Goal: Information Seeking & Learning: Learn about a topic

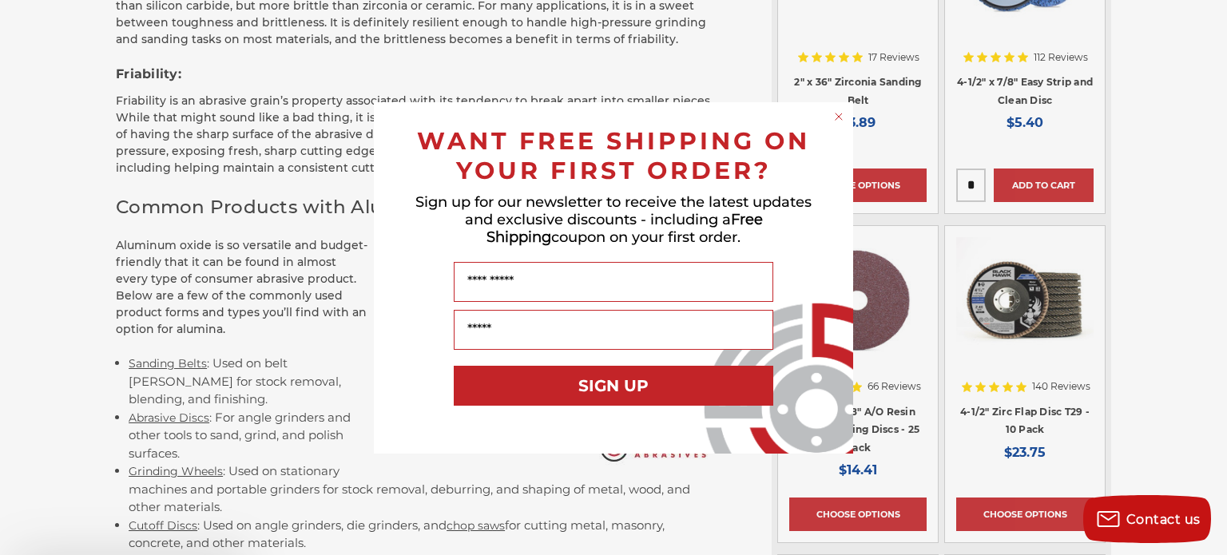
scroll to position [1714, 0]
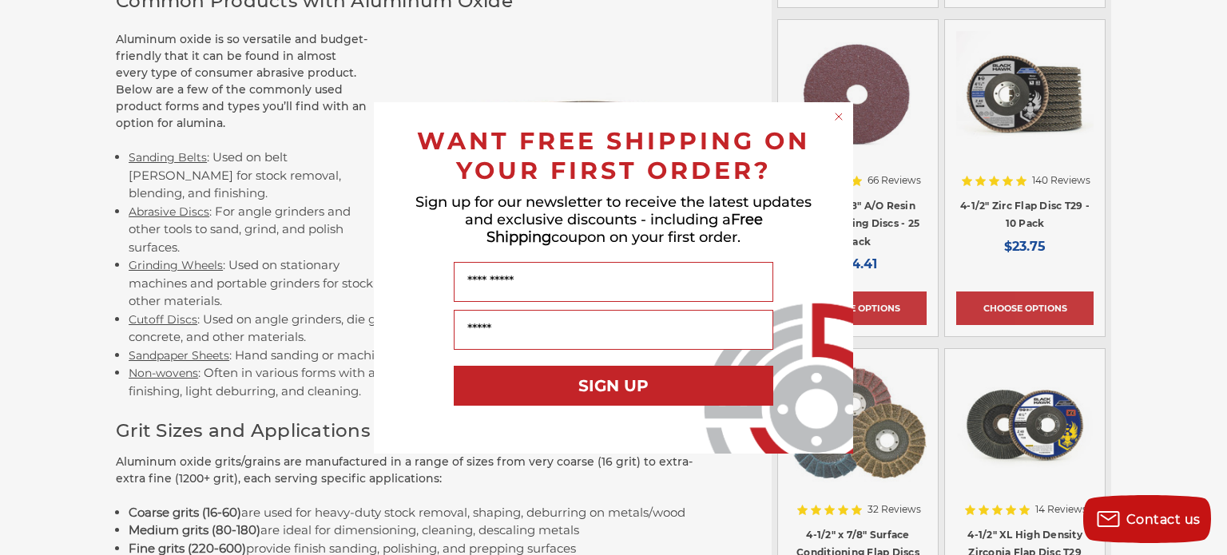
click at [837, 113] on circle "Close dialog" at bounding box center [838, 116] width 15 height 15
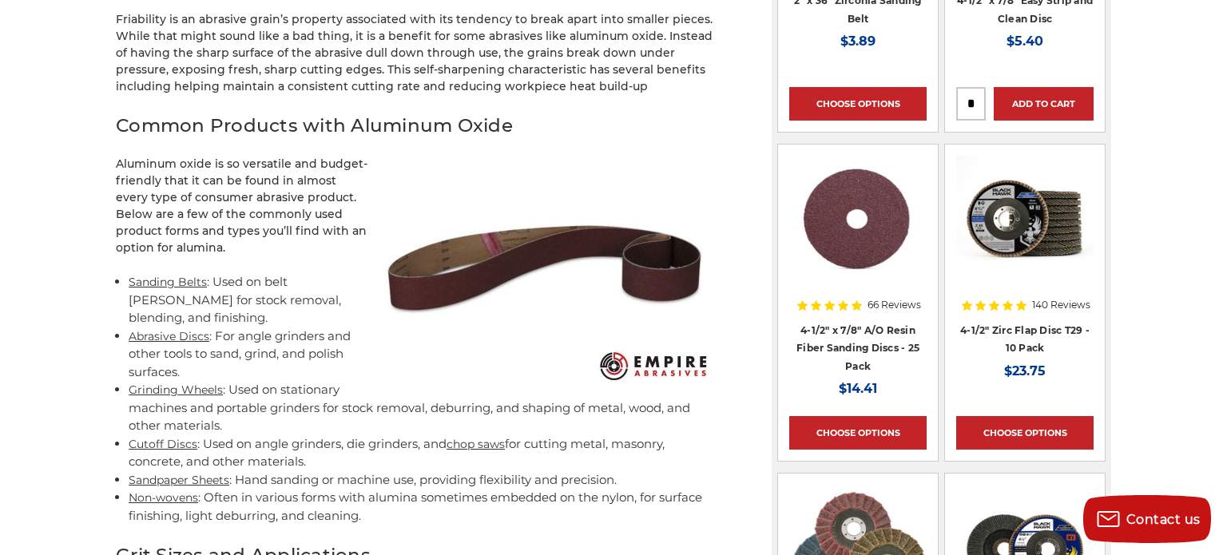
scroll to position [1591, 0]
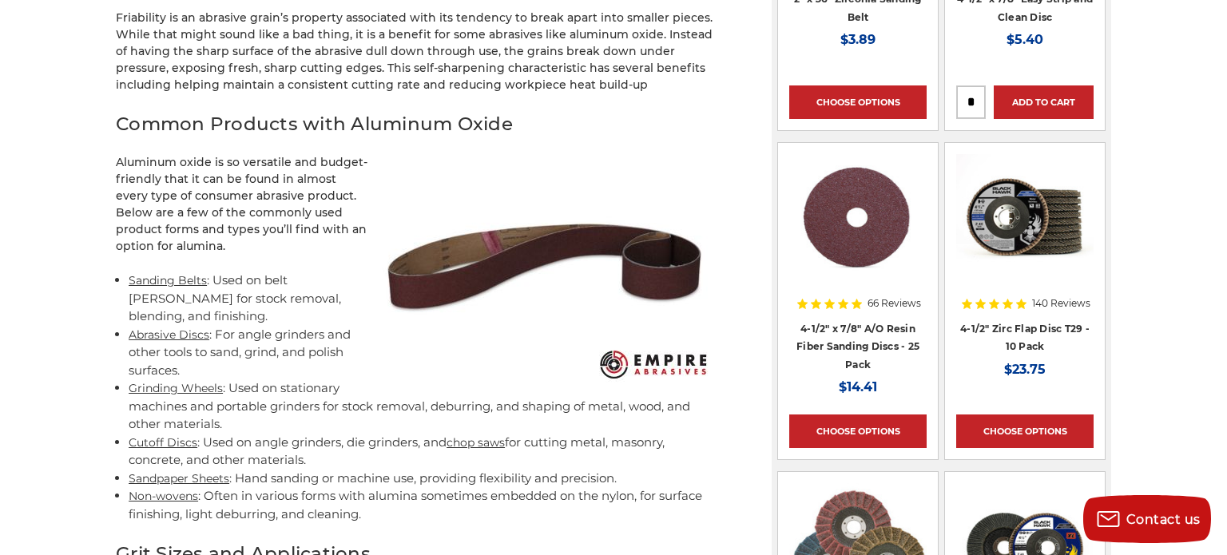
click at [151, 435] on link "Cutoff Discs" at bounding box center [163, 442] width 69 height 14
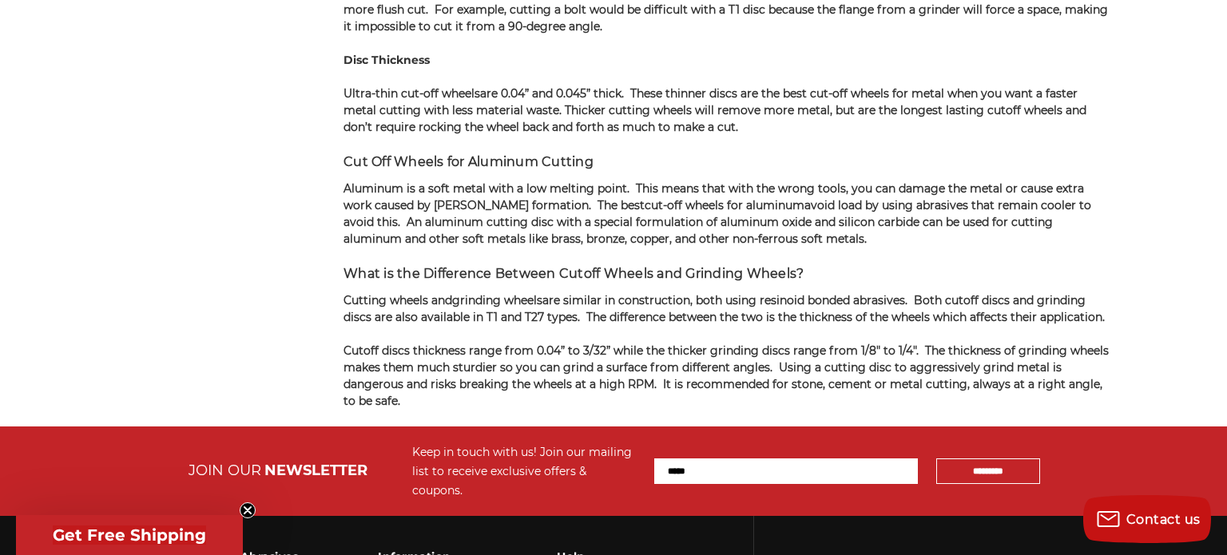
scroll to position [3999, 0]
